Goal: Information Seeking & Learning: Learn about a topic

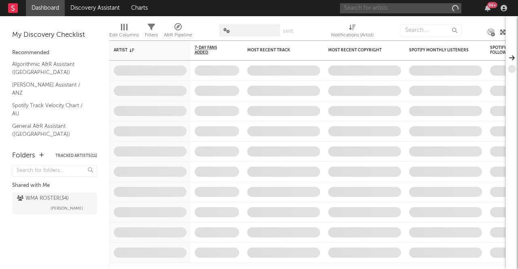
click at [430, 3] on input "text" at bounding box center [400, 8] width 121 height 10
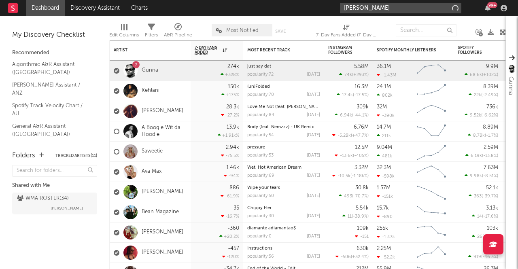
type input "[PERSON_NAME]"
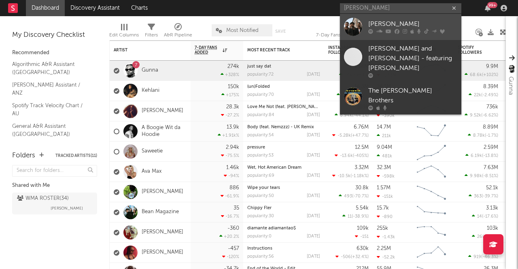
click at [382, 24] on div "[PERSON_NAME]" at bounding box center [412, 24] width 89 height 10
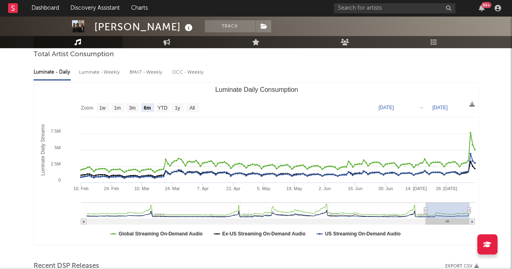
scroll to position [40, 0]
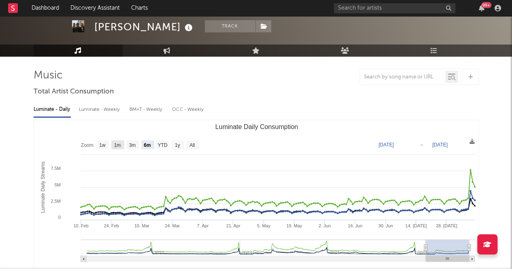
click at [120, 145] on text "1m" at bounding box center [117, 145] width 7 height 6
select select "1m"
type input "[DATE]"
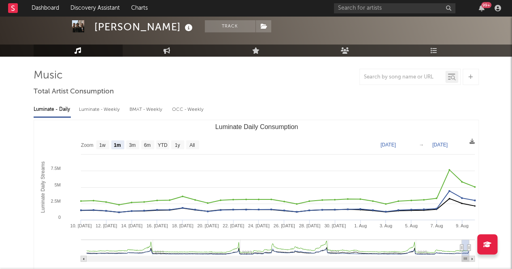
scroll to position [0, 0]
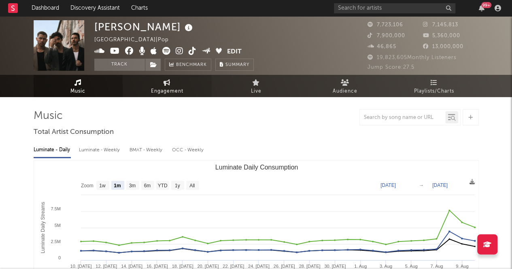
click at [163, 83] on icon at bounding box center [166, 82] width 7 height 6
select select "1w"
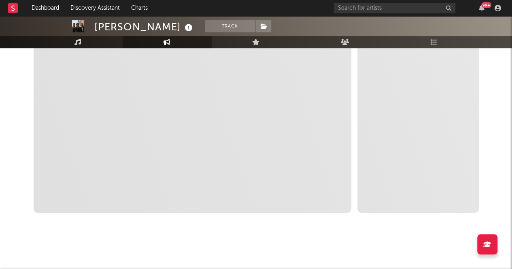
scroll to position [10, 0]
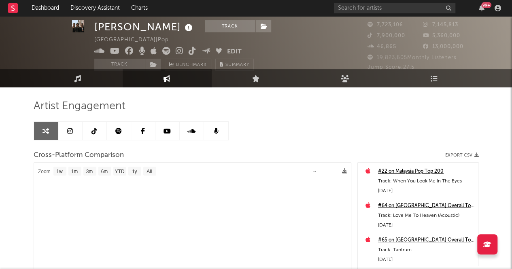
select select "1m"
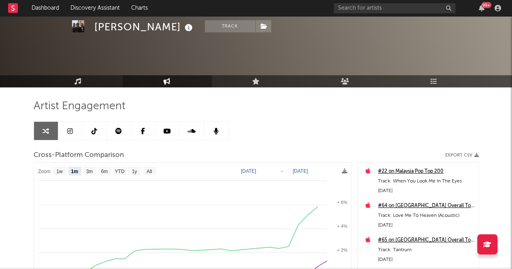
scroll to position [91, 0]
